Goal: Transaction & Acquisition: Purchase product/service

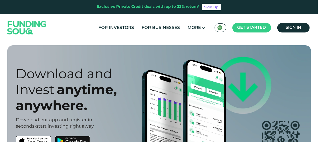
click at [80, 30] on div "For Investors For Businesses More About Us KSA عربي" at bounding box center [159, 28] width 306 height 28
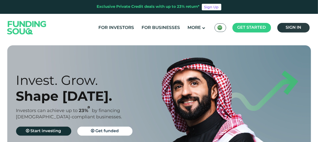
click at [291, 28] on span "Sign in" at bounding box center [294, 28] width 16 height 4
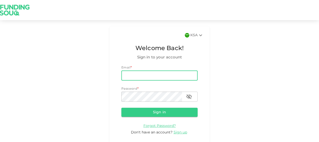
type input "[EMAIL_ADDRESS][DOMAIN_NAME]"
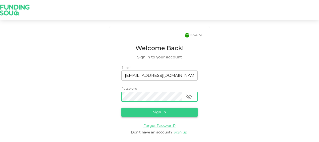
click at [151, 110] on button "Sign in" at bounding box center [160, 111] width 76 height 9
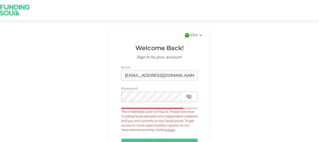
scroll to position [36, 0]
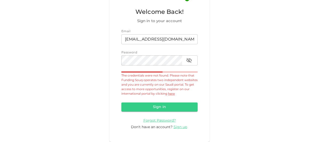
click at [168, 94] on link "here" at bounding box center [171, 93] width 7 height 3
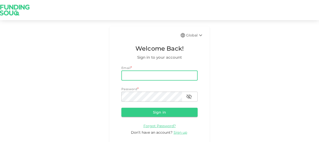
type input "[EMAIL_ADDRESS][DOMAIN_NAME]"
click at [143, 102] on form "Email email osidndk@gmail.com email Password * password password Sign in Forgot…" at bounding box center [160, 100] width 76 height 70
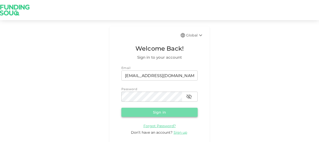
click at [143, 113] on button "Sign in" at bounding box center [160, 111] width 76 height 9
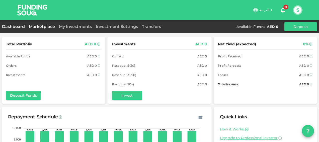
click at [38, 28] on link "Marketplace" at bounding box center [42, 26] width 30 height 5
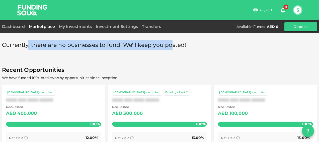
drag, startPoint x: 28, startPoint y: 45, endPoint x: 172, endPoint y: 48, distance: 144.9
click at [172, 48] on span "Currently, there are no businesses to fund. We'll keep you posted!" at bounding box center [94, 45] width 185 height 10
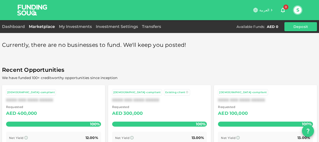
drag, startPoint x: 172, startPoint y: 48, endPoint x: 170, endPoint y: 60, distance: 11.9
click at [170, 60] on div "Currently, there are no businesses to fund. We'll keep you posted! Recent Oppor…" at bounding box center [159, 109] width 315 height 147
click at [9, 27] on link "Dashboard" at bounding box center [14, 26] width 25 height 5
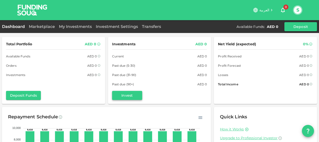
click at [135, 92] on button "Invest" at bounding box center [127, 95] width 30 height 9
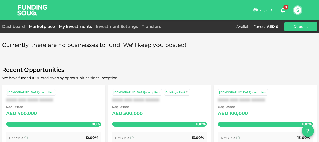
click at [73, 26] on link "My Investments" at bounding box center [75, 26] width 37 height 5
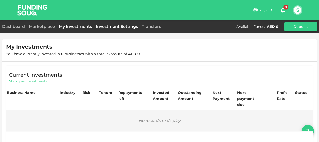
click at [128, 27] on link "Investment Settings" at bounding box center [117, 26] width 46 height 5
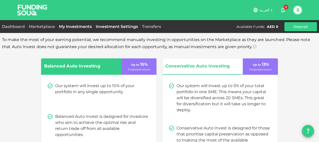
click at [70, 28] on link "My Investments" at bounding box center [75, 26] width 37 height 5
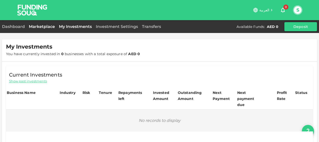
click at [51, 25] on link "Marketplace" at bounding box center [42, 26] width 30 height 5
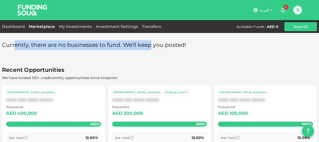
drag, startPoint x: 14, startPoint y: 44, endPoint x: 152, endPoint y: 43, distance: 137.6
click at [152, 43] on span "Currently, there are no businesses to fund. We'll keep you posted!" at bounding box center [94, 45] width 185 height 10
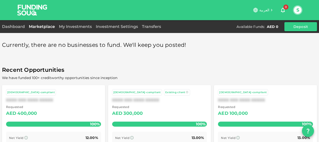
click at [229, 48] on div "Currently, there are no businesses to fund. We'll keep you posted!" at bounding box center [159, 45] width 315 height 10
click at [159, 27] on link "Transfers" at bounding box center [151, 26] width 23 height 5
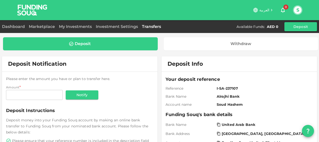
click at [38, 79] on span "Please enter the amount you have or plan to transfer here." at bounding box center [58, 78] width 104 height 5
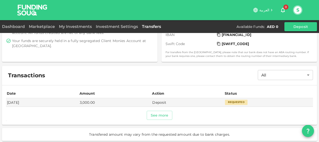
scroll to position [127, 0]
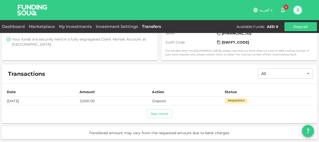
click at [209, 98] on td "Deposit" at bounding box center [187, 100] width 73 height 8
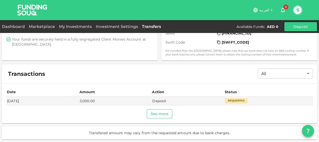
click at [160, 109] on button "See more" at bounding box center [160, 113] width 26 height 9
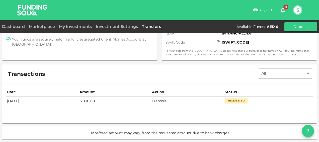
drag, startPoint x: 168, startPoint y: 100, endPoint x: 157, endPoint y: 101, distance: 11.6
click at [168, 100] on td "Deposit" at bounding box center [187, 100] width 73 height 8
click at [9, 101] on td "Sep 15, 2025" at bounding box center [42, 100] width 73 height 8
click at [240, 101] on div "Requested" at bounding box center [236, 100] width 23 height 5
click at [265, 101] on td "Requested" at bounding box center [268, 100] width 89 height 8
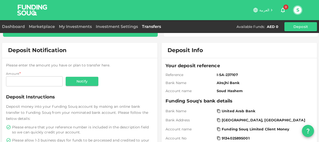
scroll to position [0, 0]
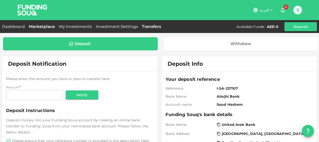
click at [47, 27] on link "Marketplace" at bounding box center [42, 26] width 30 height 5
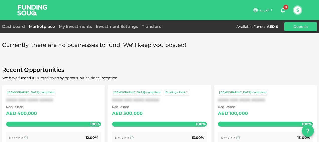
click at [295, 11] on button "S" at bounding box center [298, 10] width 8 height 8
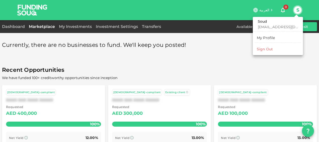
click at [241, 48] on div at bounding box center [159, 71] width 319 height 142
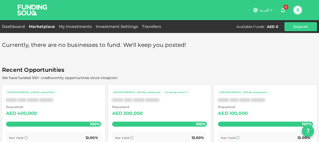
click at [47, 26] on link "Marketplace" at bounding box center [42, 26] width 30 height 5
